Goal: Task Accomplishment & Management: Check status

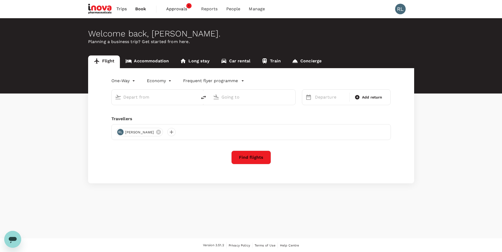
click at [179, 7] on span "Approvals" at bounding box center [179, 9] width 26 height 6
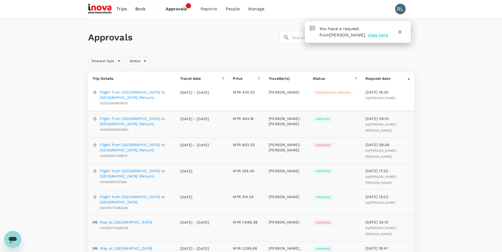
click at [142, 92] on p "Flight from [GEOGRAPHIC_DATA] to [GEOGRAPHIC_DATA] (Return)" at bounding box center [136, 95] width 72 height 11
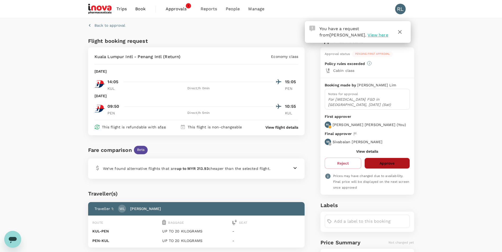
click at [391, 163] on button "Approve" at bounding box center [386, 163] width 45 height 11
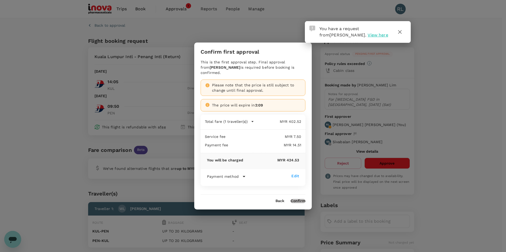
click at [301, 200] on button "Confirm" at bounding box center [298, 201] width 15 height 4
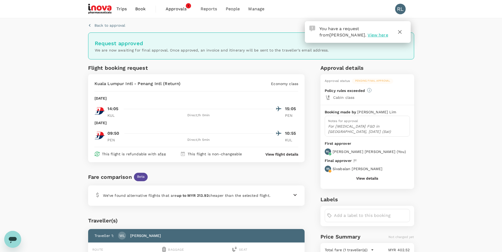
click at [178, 7] on span "Approvals" at bounding box center [179, 9] width 26 height 6
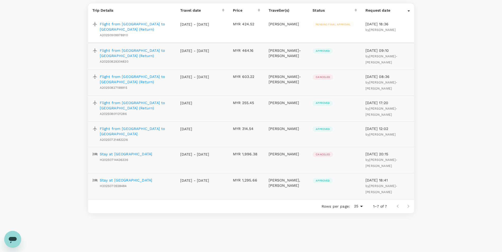
scroll to position [42, 0]
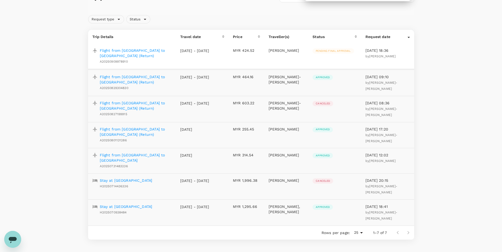
click at [409, 228] on div at bounding box center [402, 233] width 21 height 11
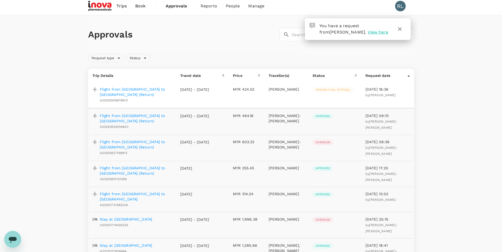
scroll to position [0, 0]
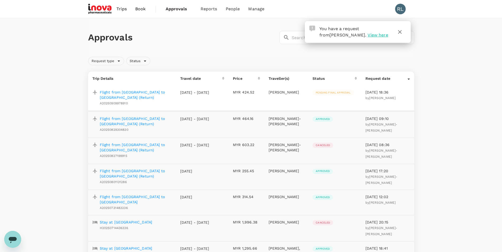
click at [181, 9] on span "Approvals" at bounding box center [179, 9] width 26 height 6
click at [399, 31] on icon "button" at bounding box center [400, 32] width 6 height 6
